Goal: Task Accomplishment & Management: Complete application form

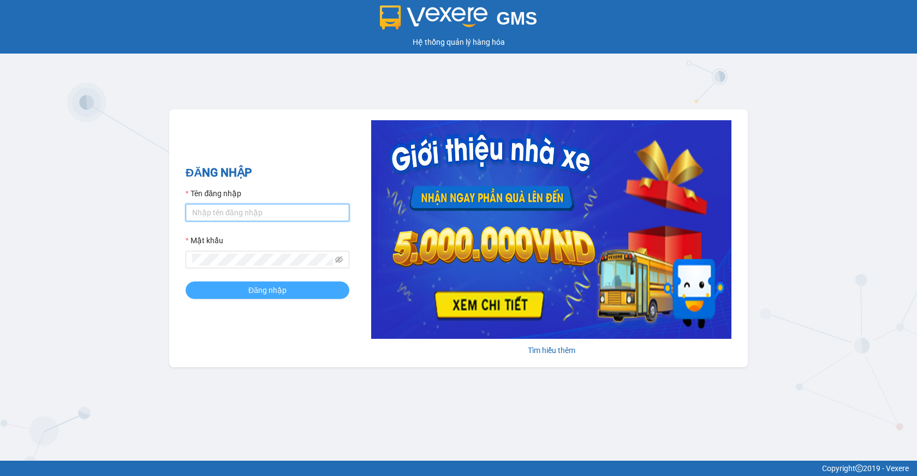
type input "giau.vtd"
click at [268, 292] on span "Đăng nhập" at bounding box center [267, 290] width 38 height 12
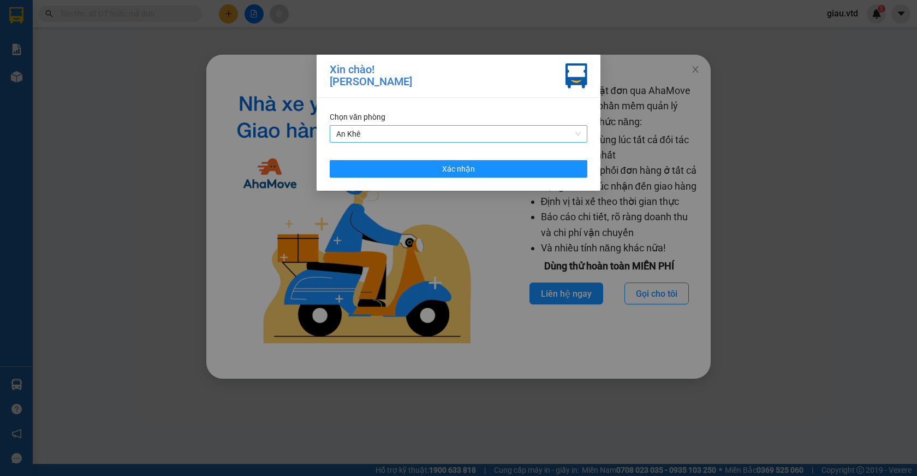
click at [388, 128] on span "An Khê" at bounding box center [458, 134] width 245 height 16
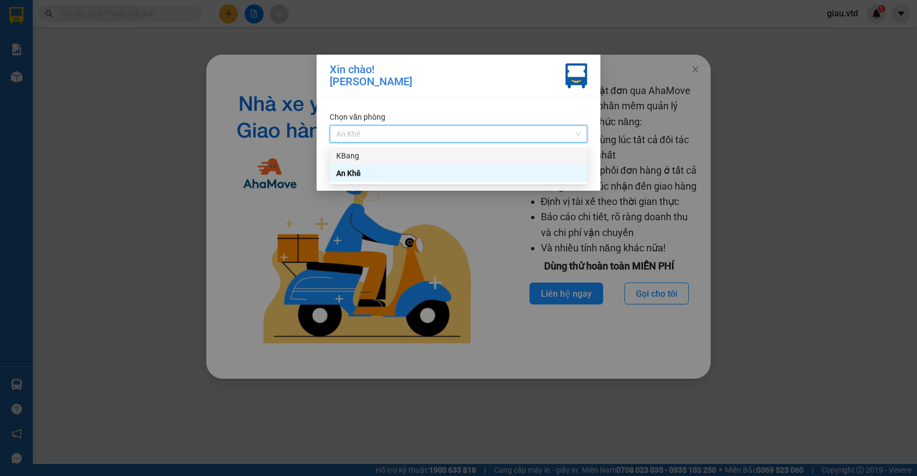
click at [377, 153] on div "KBang" at bounding box center [458, 156] width 245 height 12
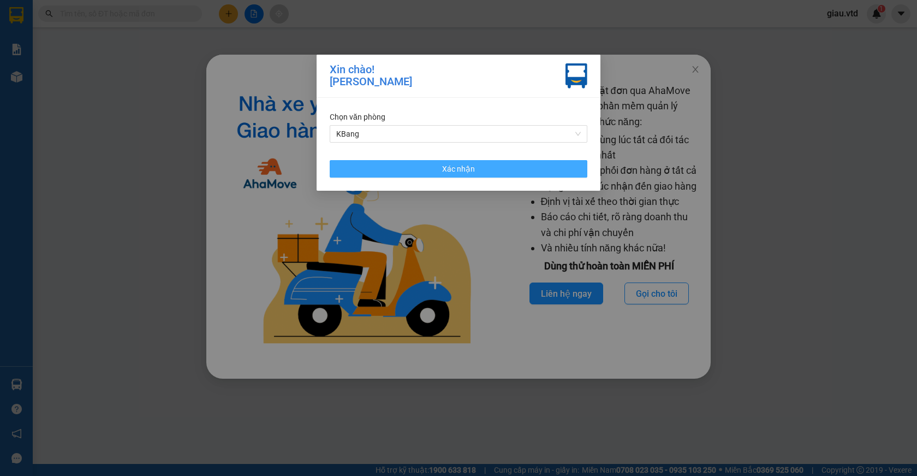
click at [459, 168] on span "Xác nhận" at bounding box center [458, 169] width 33 height 12
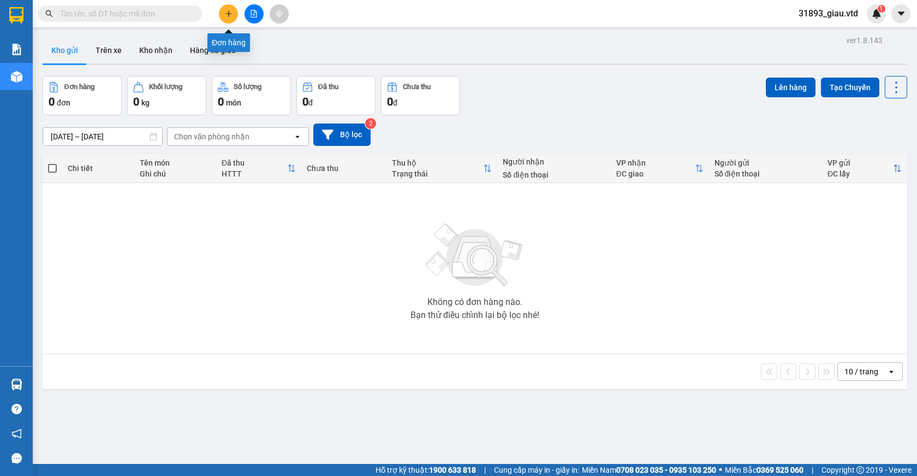
click at [229, 14] on icon "plus" at bounding box center [229, 13] width 6 height 1
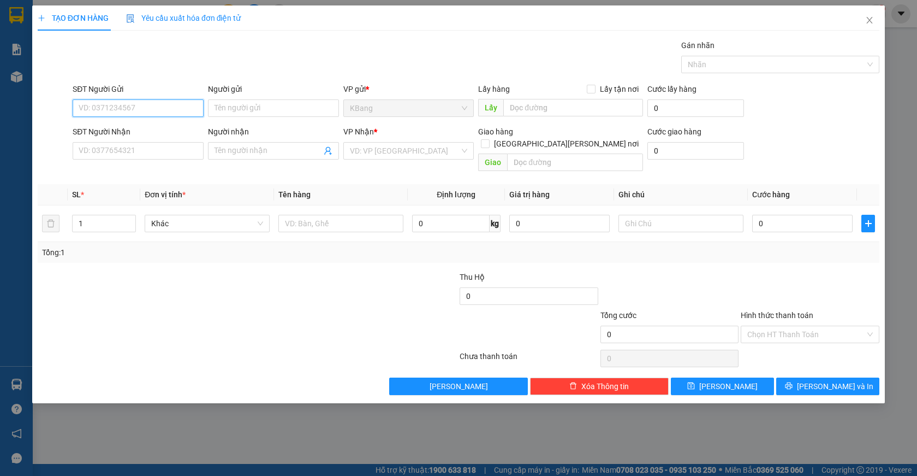
drag, startPoint x: 134, startPoint y: 106, endPoint x: 168, endPoint y: 95, distance: 35.6
click at [141, 102] on input "SĐT Người Gửi" at bounding box center [138, 107] width 131 height 17
type input "927"
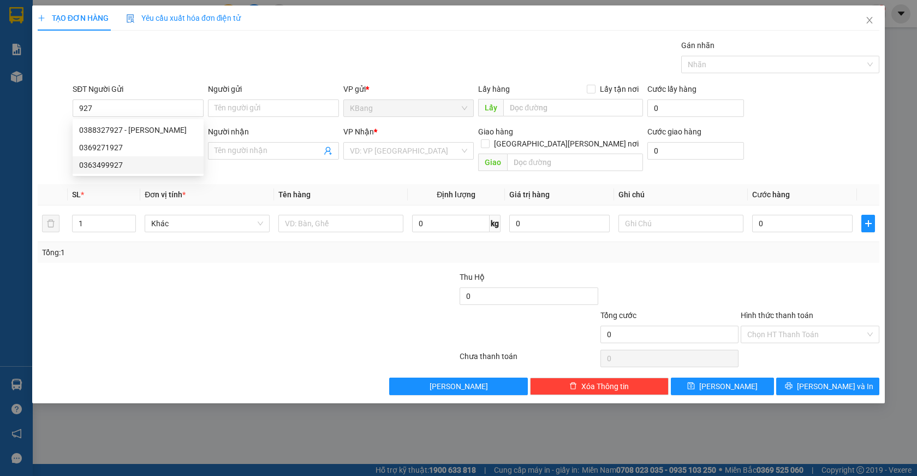
click at [215, 309] on div at bounding box center [177, 328] width 281 height 38
click at [870, 21] on icon "close" at bounding box center [870, 20] width 6 height 7
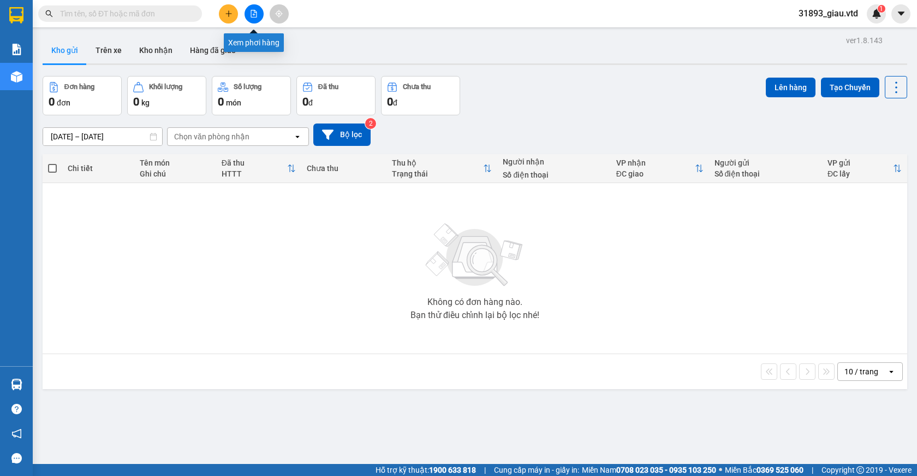
click at [254, 13] on icon "file-add" at bounding box center [254, 14] width 8 height 8
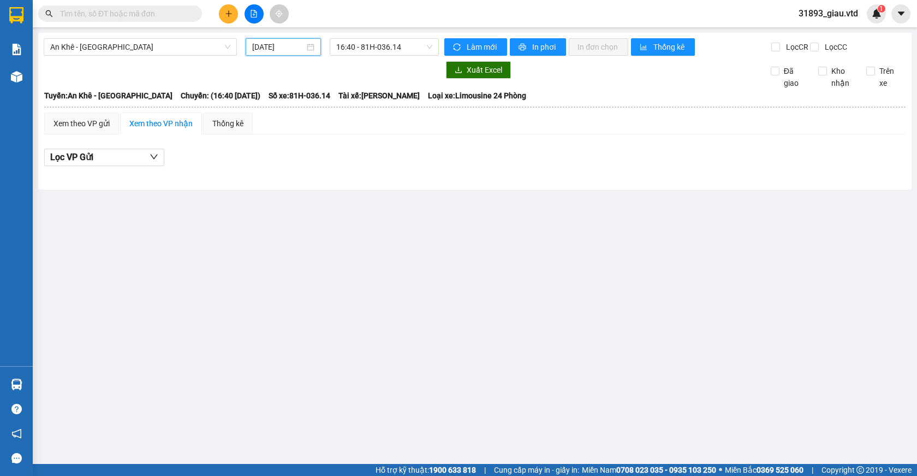
click at [279, 45] on input "12/09/2025" at bounding box center [278, 47] width 52 height 12
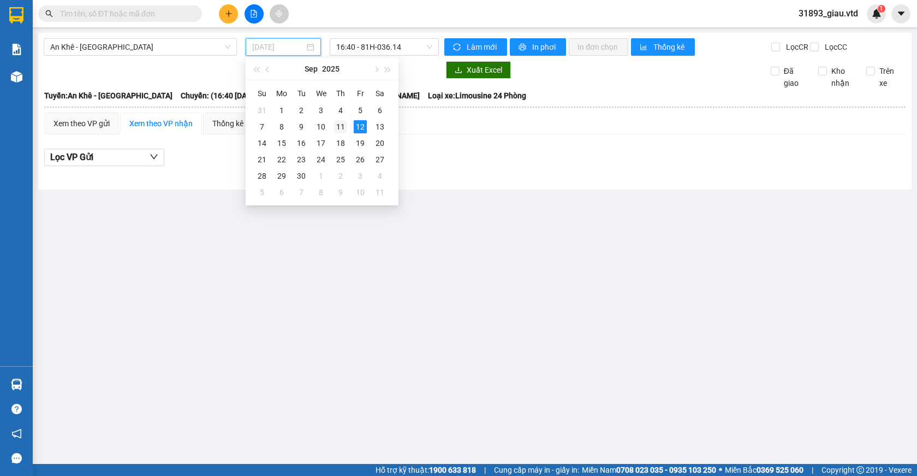
click at [339, 127] on div "11" at bounding box center [340, 126] width 13 height 13
type input "11/09/2025"
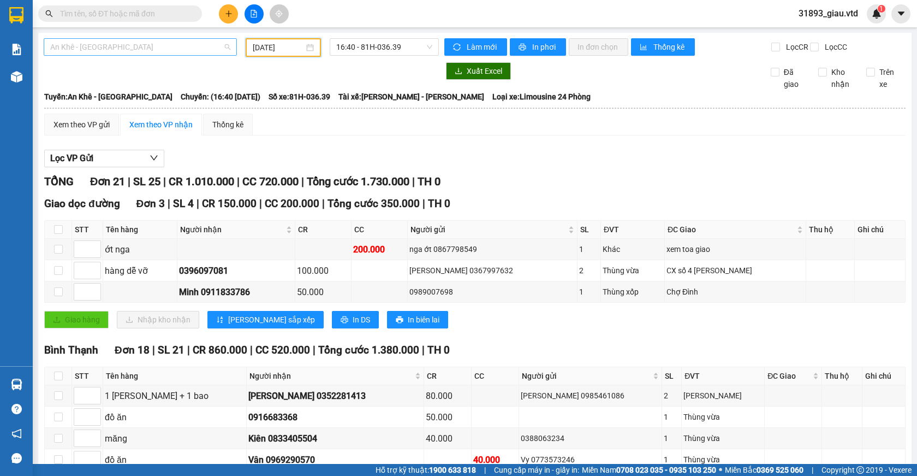
click at [111, 48] on span "An Khê - Sài Gòn" at bounding box center [140, 47] width 180 height 16
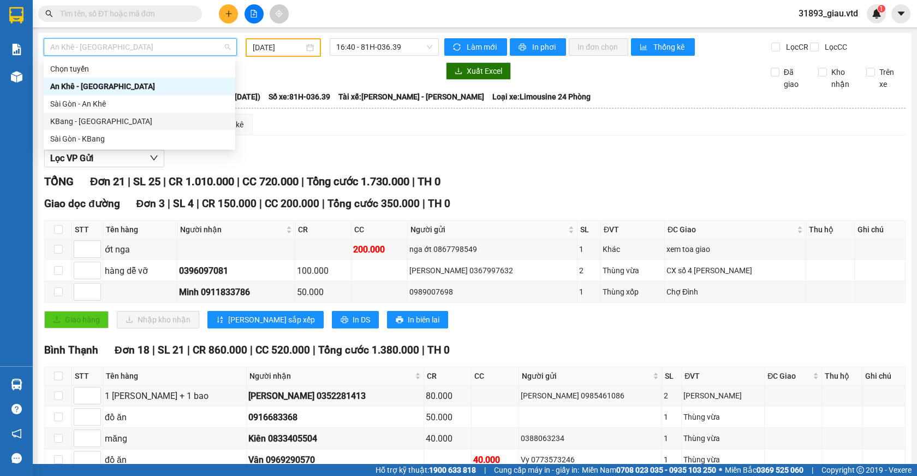
click at [100, 119] on div "KBang - Sài Gòn" at bounding box center [139, 121] width 179 height 12
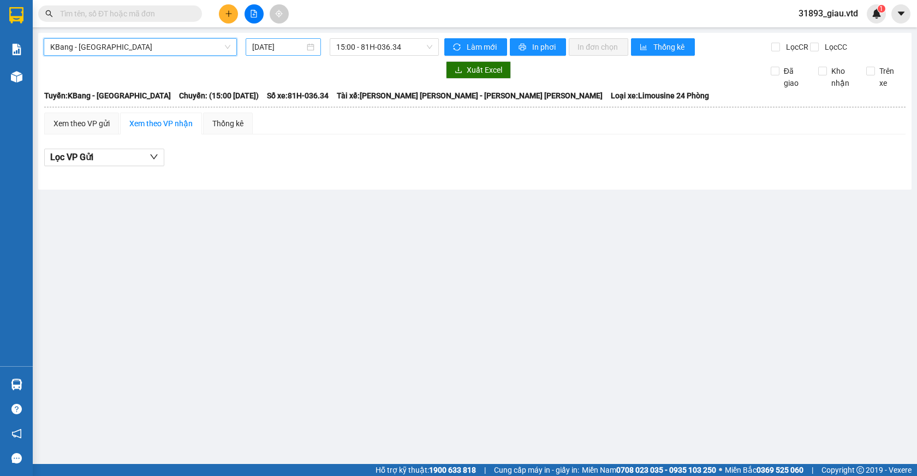
click at [267, 50] on input "12/09/2025" at bounding box center [278, 47] width 52 height 12
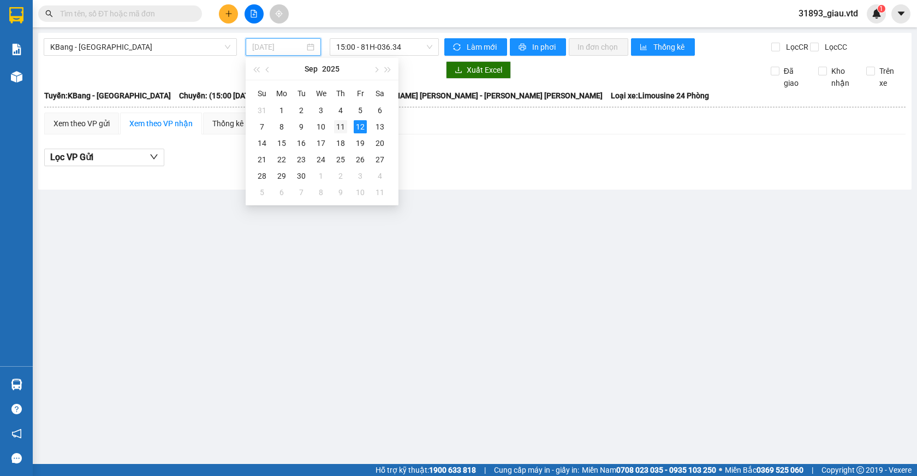
click at [334, 122] on div "11" at bounding box center [340, 126] width 13 height 13
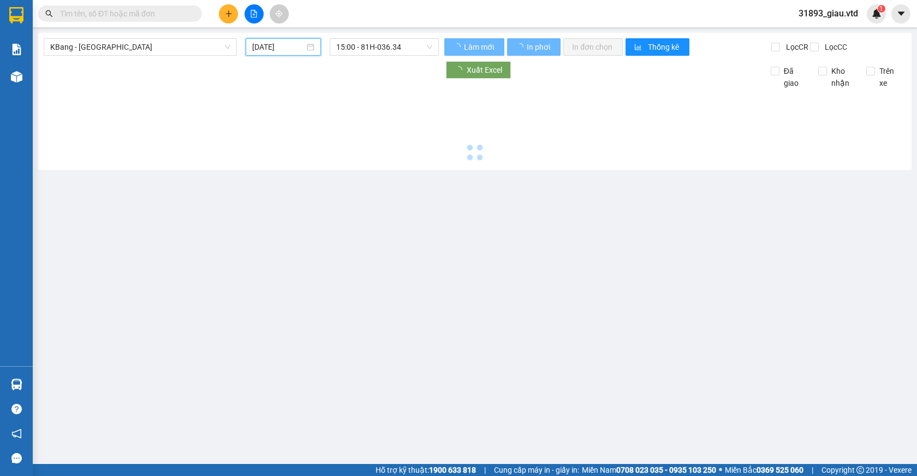
type input "11/09/2025"
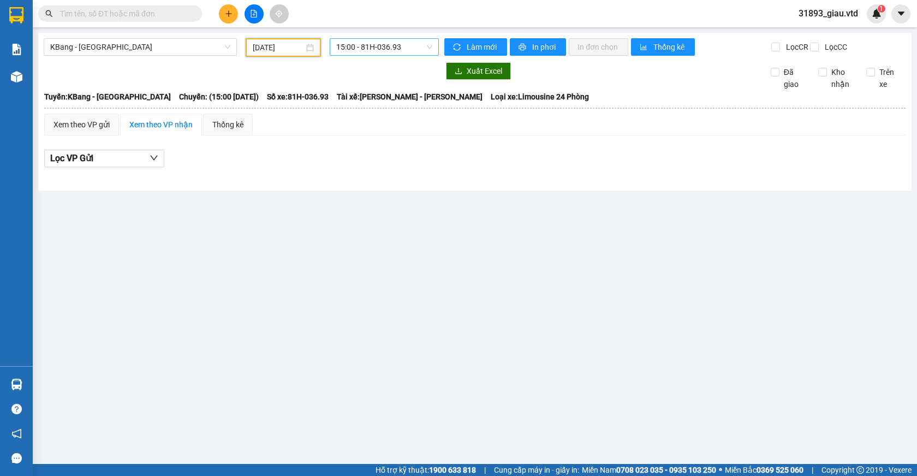
click at [392, 47] on span "15:00 - 81H-036.93" at bounding box center [384, 47] width 96 height 16
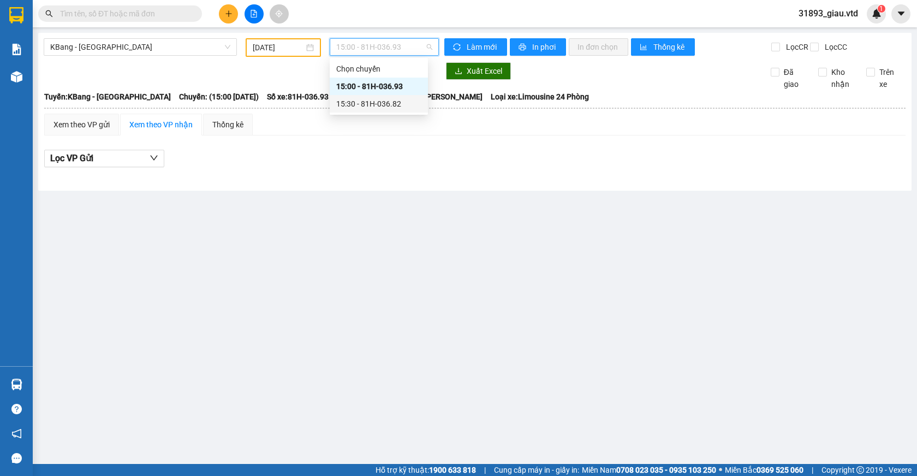
click at [381, 105] on div "15:30 - 81H-036.82" at bounding box center [378, 104] width 85 height 12
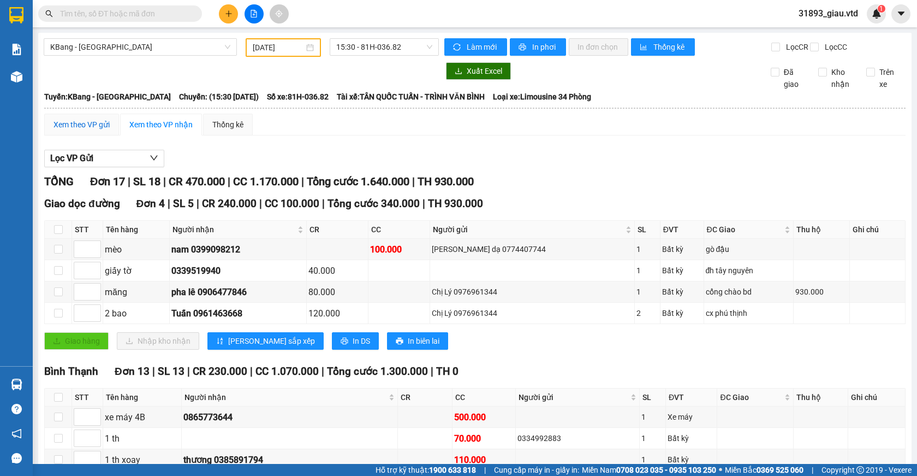
click at [73, 131] on div "Xem theo VP gửi" at bounding box center [82, 124] width 56 height 12
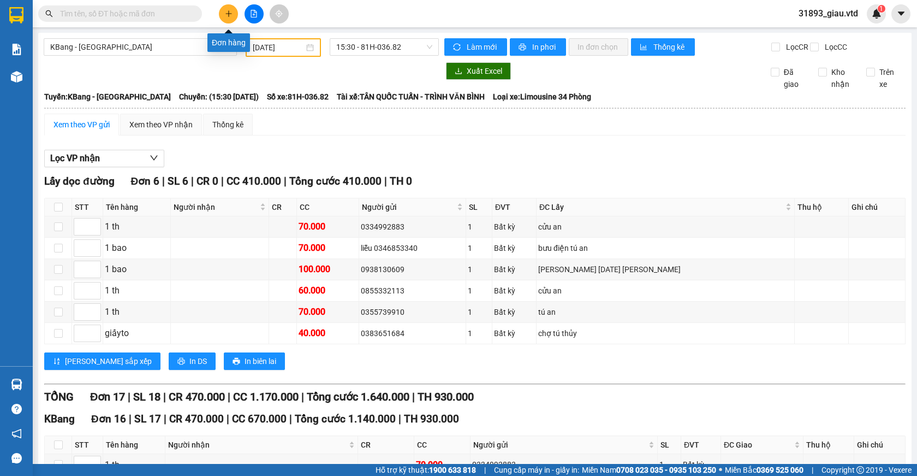
click at [228, 13] on icon "plus" at bounding box center [229, 14] width 8 height 8
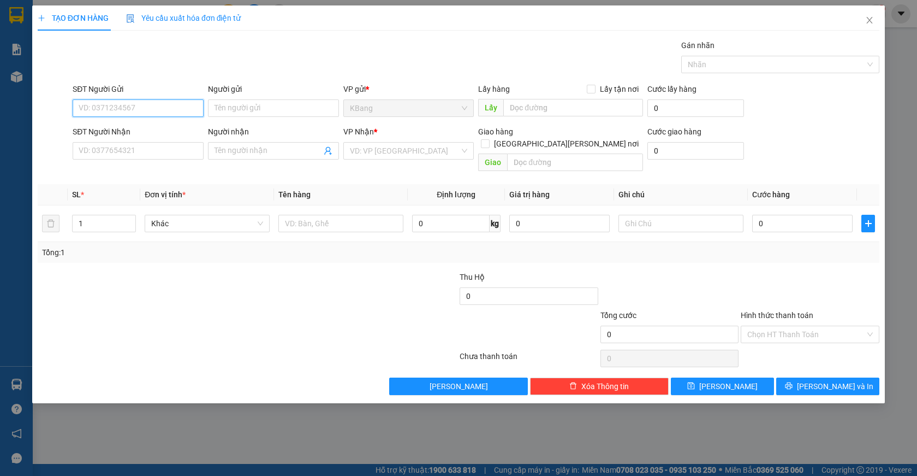
drag, startPoint x: 126, startPoint y: 111, endPoint x: 353, endPoint y: 48, distance: 235.3
click at [126, 110] on input "SĐT Người Gửi" at bounding box center [138, 107] width 131 height 17
type input "0338187013"
click at [141, 134] on div "0338187013 - liên" at bounding box center [138, 130] width 118 height 12
type input "liên"
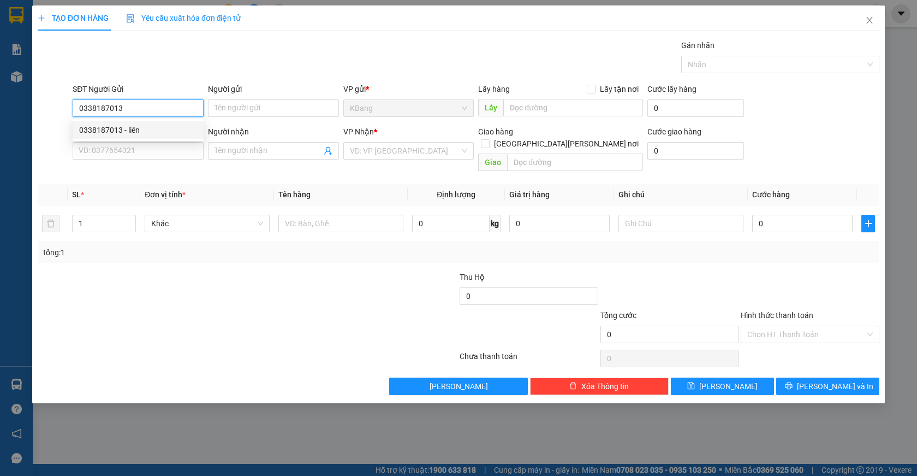
type input "tú an"
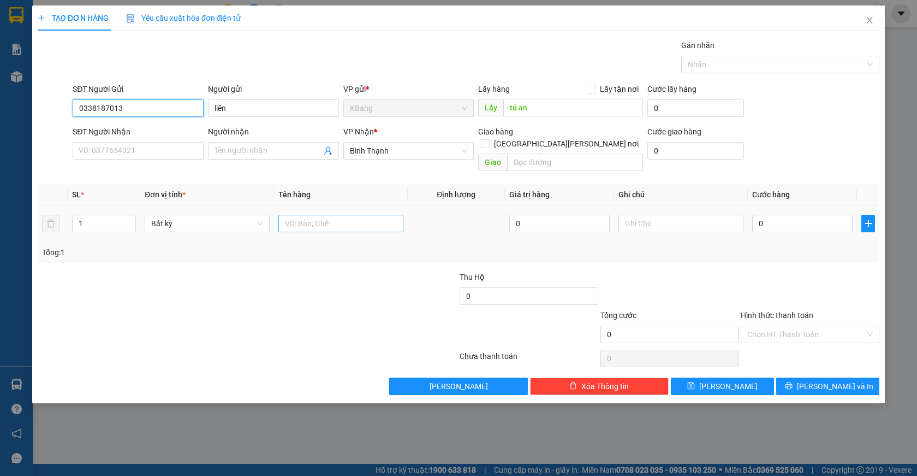
type input "0338187013"
click at [317, 215] on input "text" at bounding box center [340, 223] width 125 height 17
type input "1 th"
click at [784, 215] on input "0" at bounding box center [802, 223] width 100 height 17
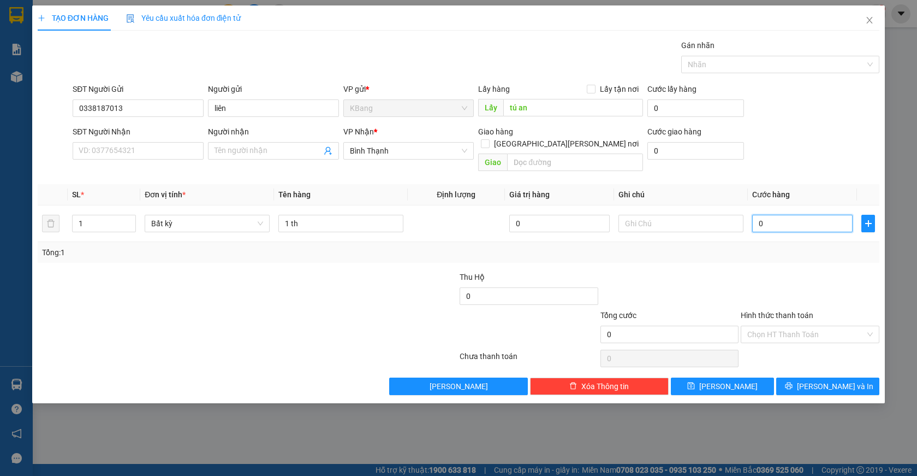
type input "7"
type input "70"
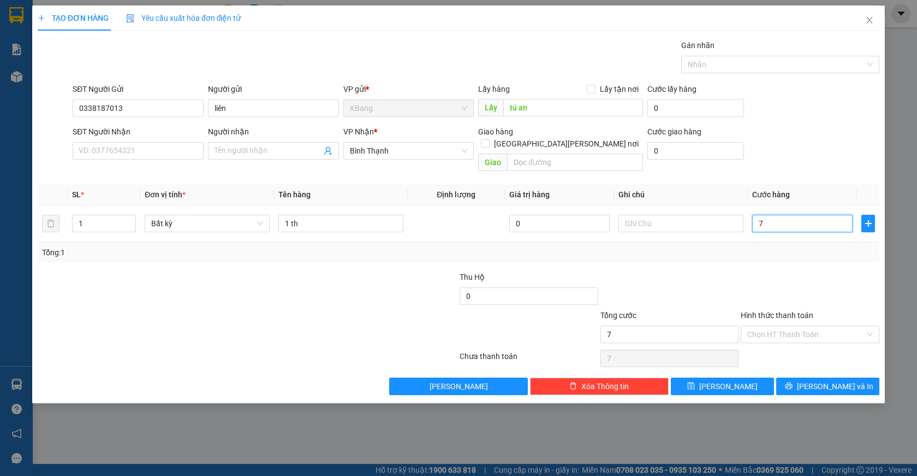
type input "70"
type input "700"
type input "7.000"
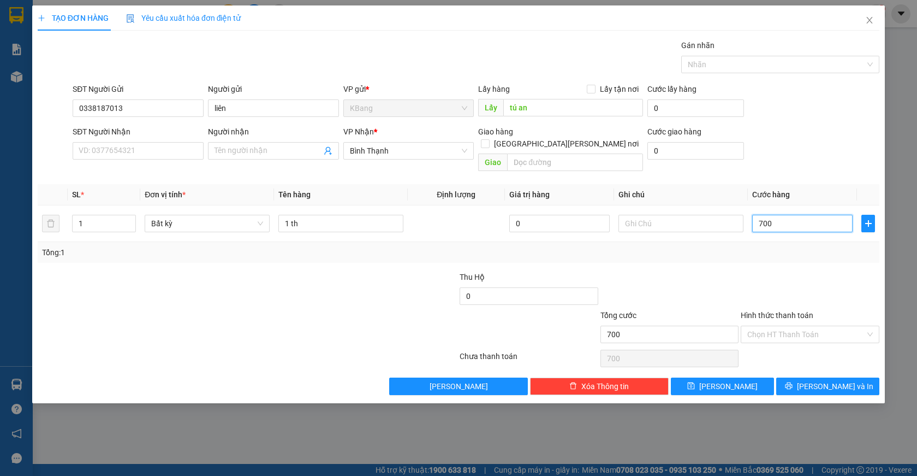
type input "7.000"
type input "70.000"
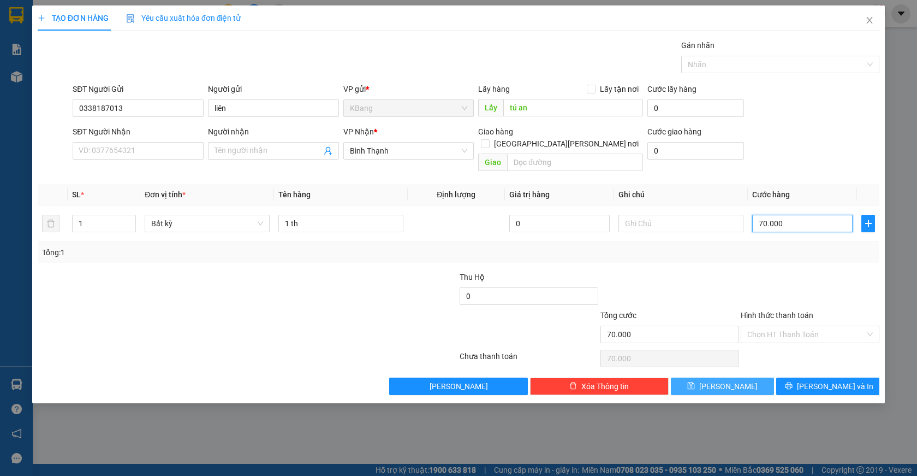
type input "70.000"
click at [726, 380] on span "Lưu" at bounding box center [729, 386] width 58 height 12
type input "0"
